Goal: Find specific fact: Find specific fact

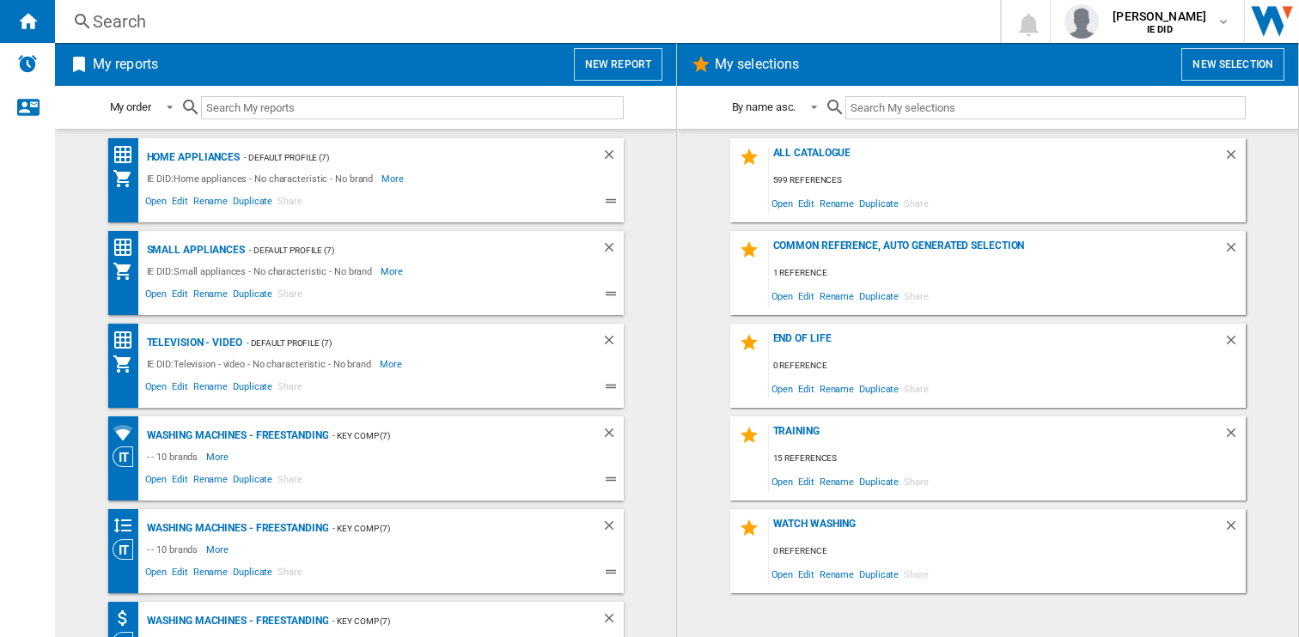
click at [230, 17] on div "Search" at bounding box center [524, 21] width 863 height 24
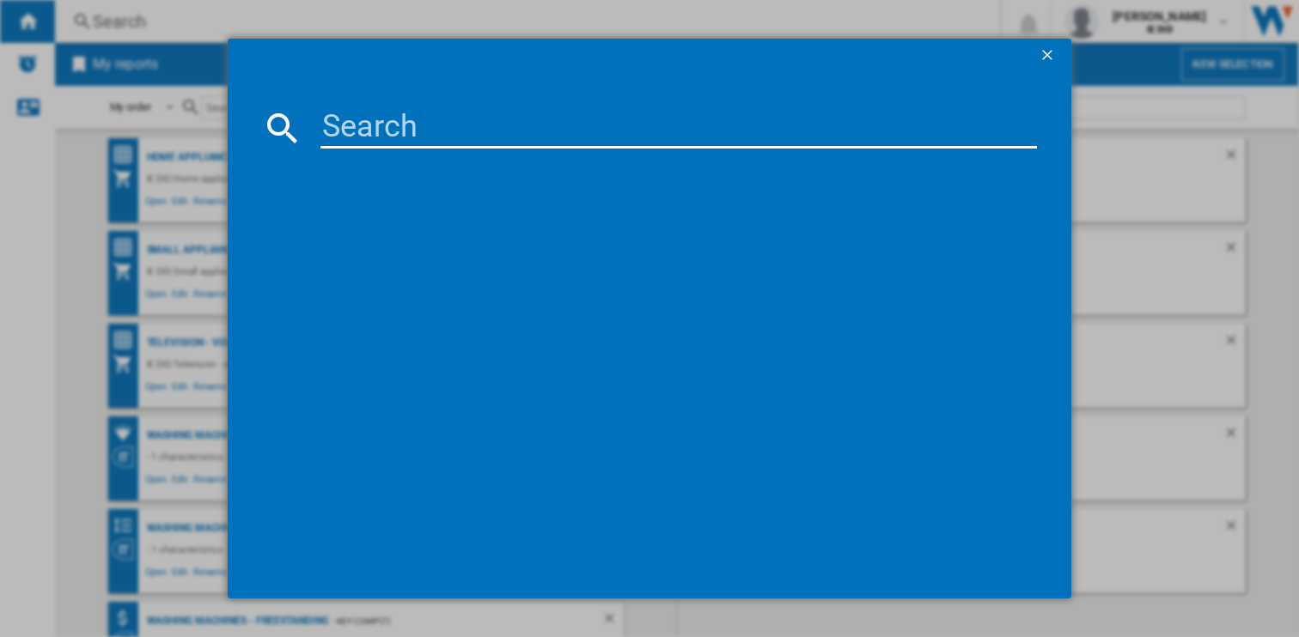
click at [367, 119] on input at bounding box center [678, 127] width 717 height 41
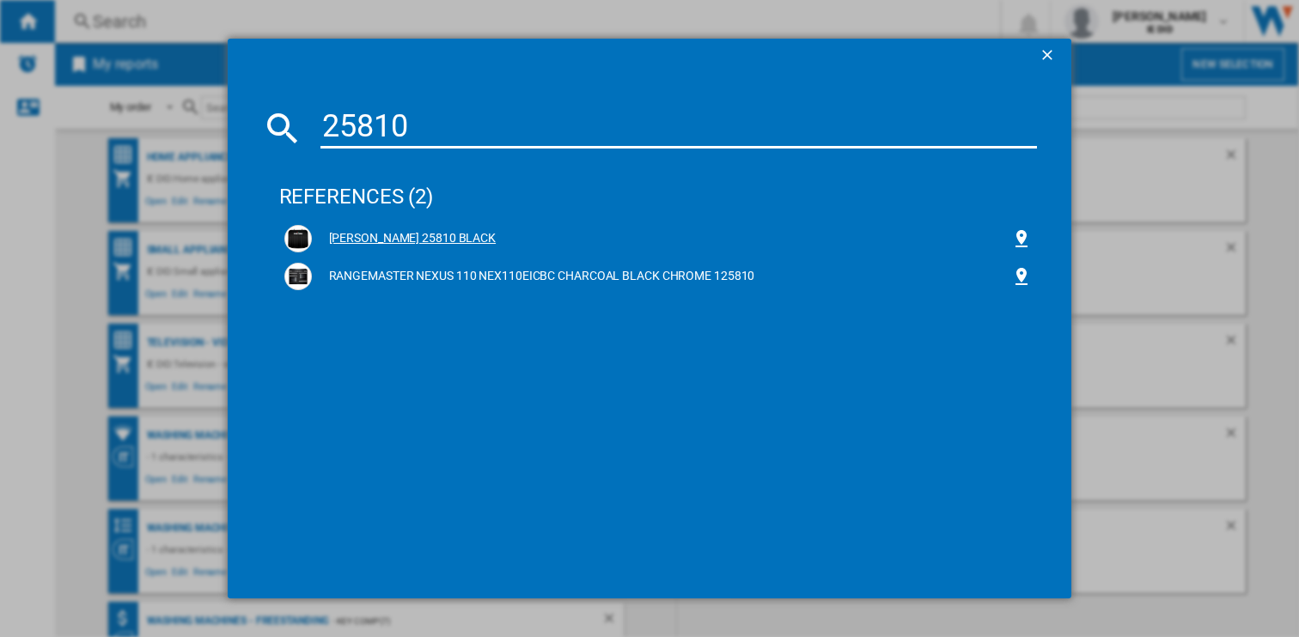
type input "25810"
click at [433, 230] on div "[PERSON_NAME] 25810 BLACK" at bounding box center [662, 238] width 700 height 17
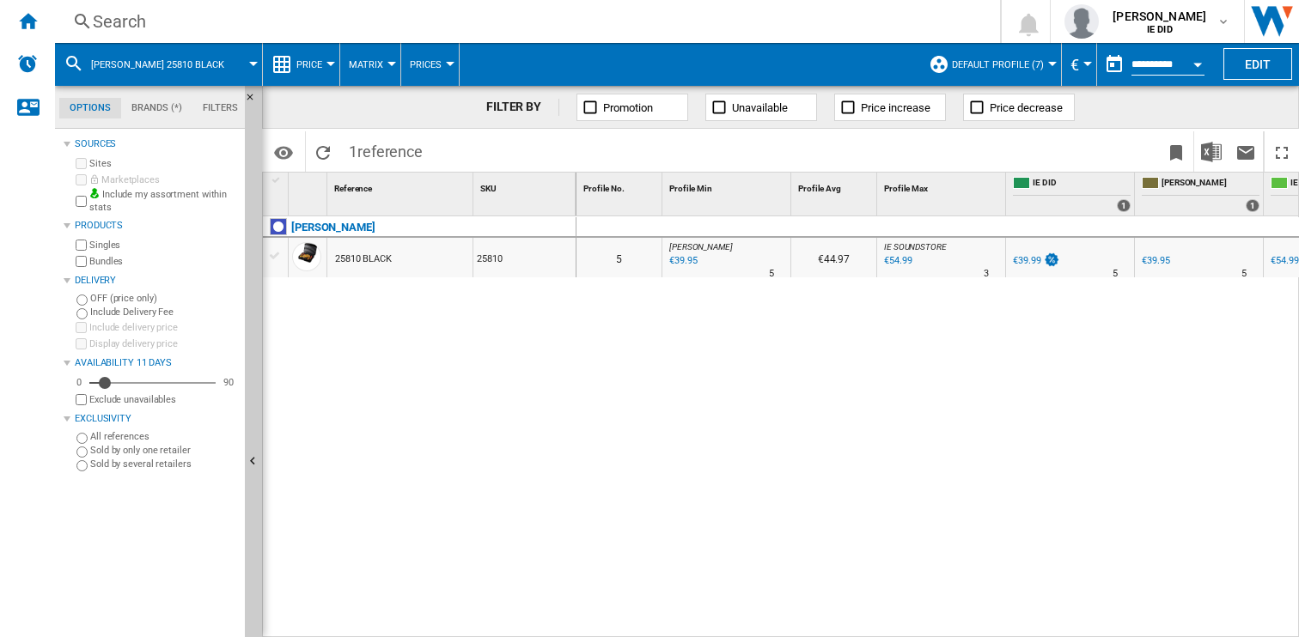
click at [686, 262] on div "€39.95" at bounding box center [682, 261] width 30 height 17
